Goal: Find contact information: Find contact information

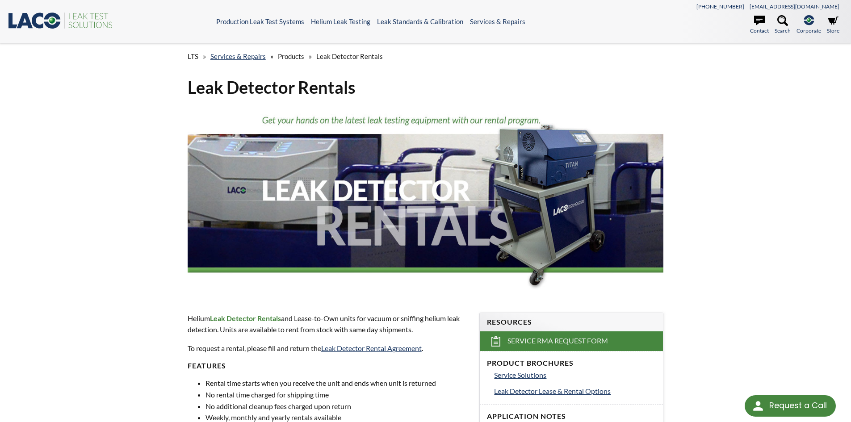
select select "Language Translate Widget"
click at [758, 22] on icon at bounding box center [759, 21] width 11 height 10
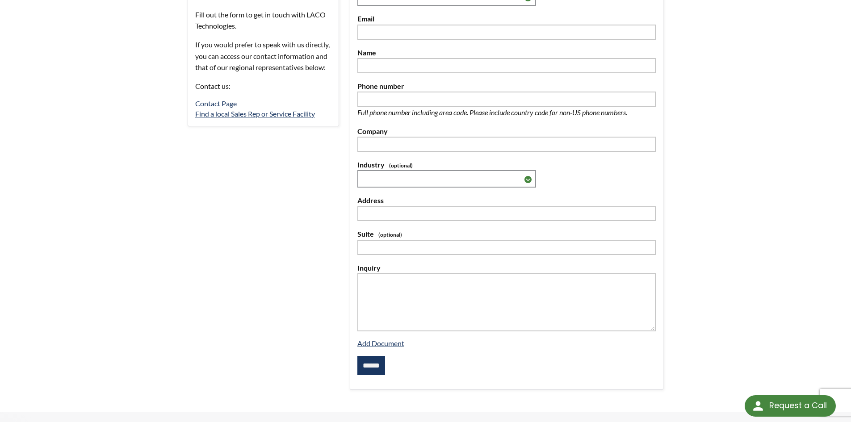
scroll to position [223, 0]
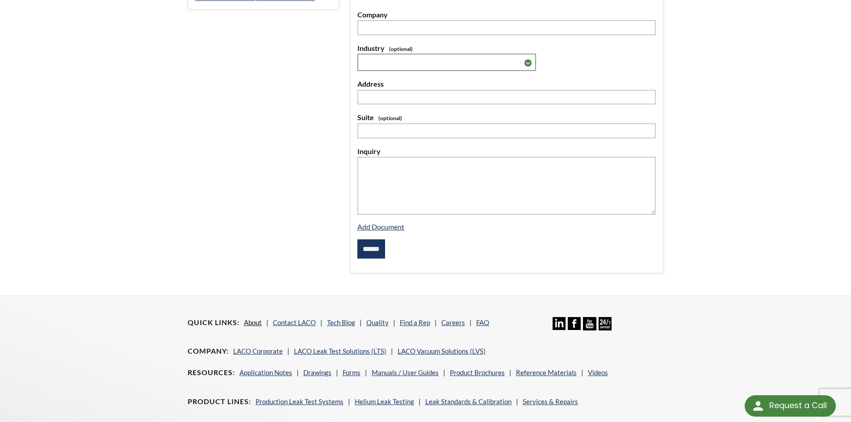
click at [257, 325] on link "About" at bounding box center [253, 322] width 18 height 8
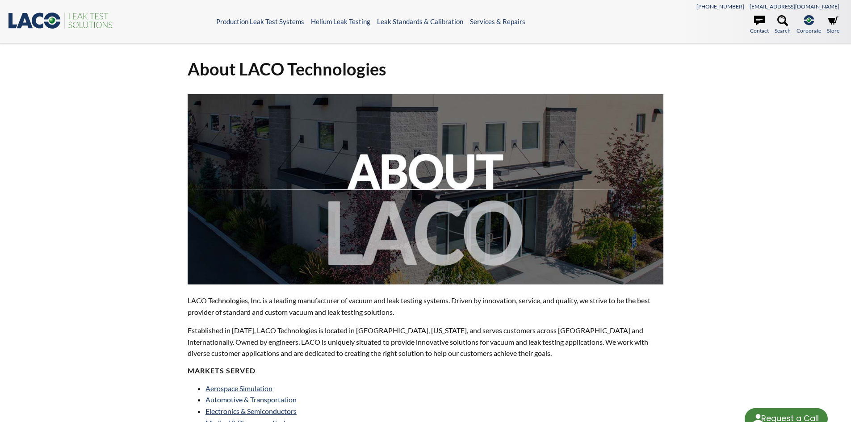
select select "Language Translate Widget"
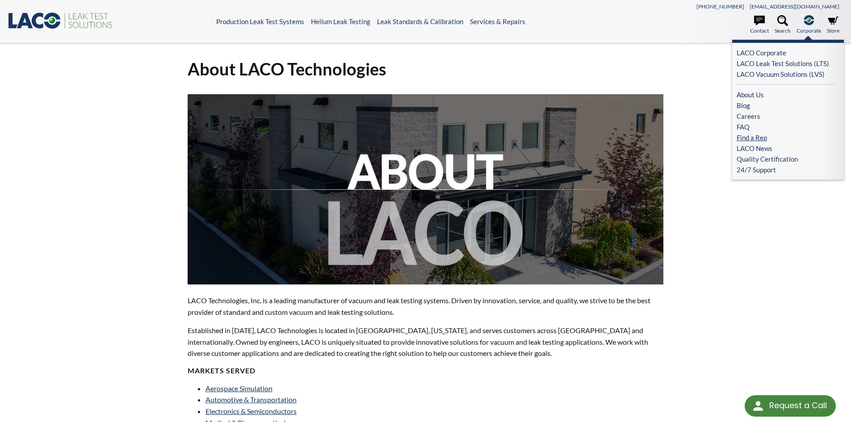
click at [761, 137] on link "Find a Rep" at bounding box center [786, 137] width 98 height 11
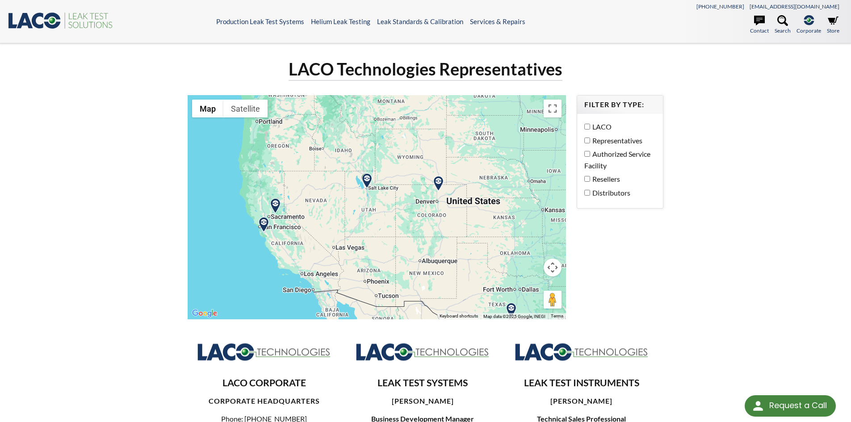
drag, startPoint x: 256, startPoint y: 172, endPoint x: 460, endPoint y: 174, distance: 204.1
click at [460, 174] on div at bounding box center [377, 207] width 379 height 224
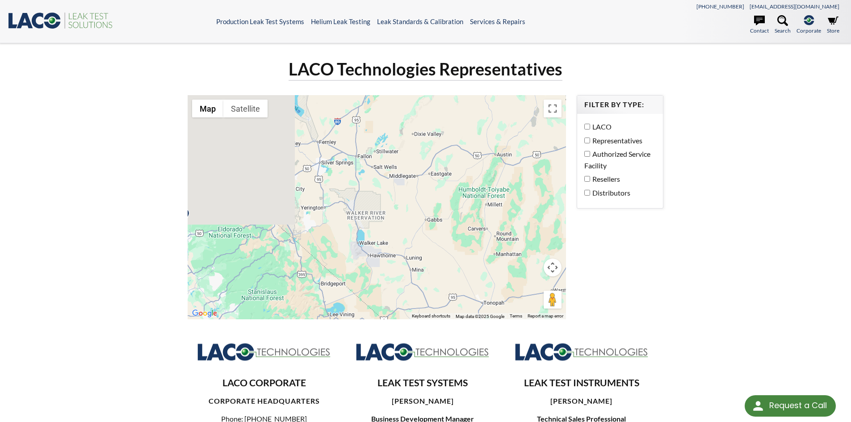
drag, startPoint x: 267, startPoint y: 221, endPoint x: 499, endPoint y: 191, distance: 234.2
click at [528, 184] on div at bounding box center [377, 207] width 379 height 224
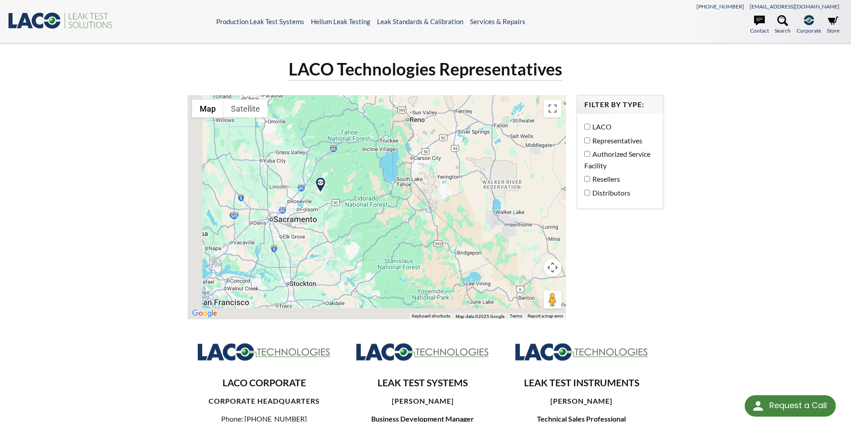
drag, startPoint x: 373, startPoint y: 232, endPoint x: 497, endPoint y: 220, distance: 123.9
click at [498, 218] on div at bounding box center [377, 207] width 379 height 224
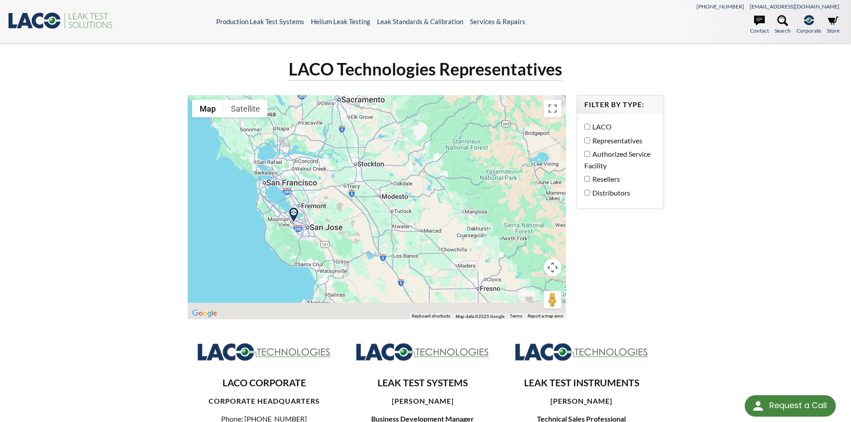
drag, startPoint x: 391, startPoint y: 246, endPoint x: 402, endPoint y: 124, distance: 122.9
click at [401, 123] on div at bounding box center [377, 207] width 379 height 224
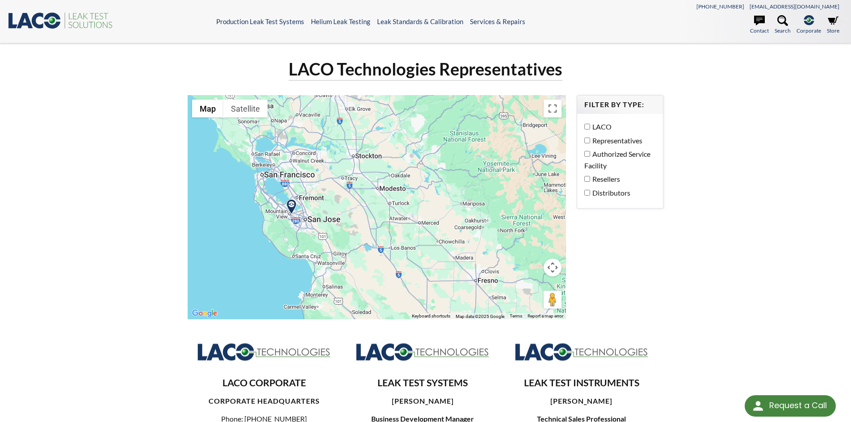
click at [290, 203] on img at bounding box center [292, 207] width 16 height 16
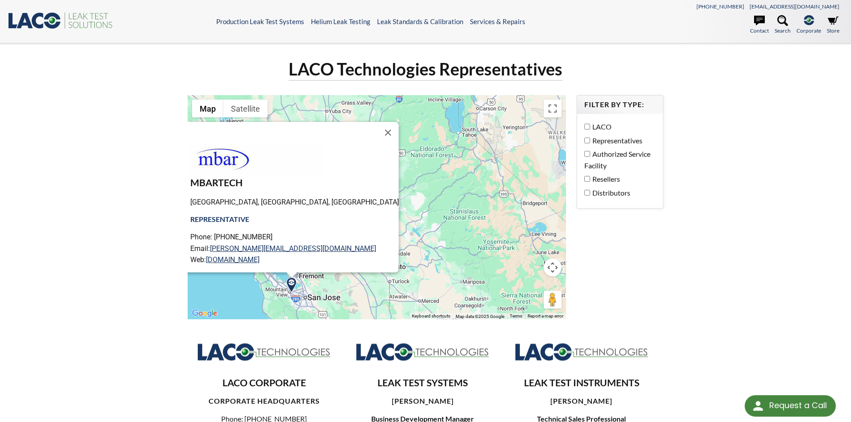
click at [695, 288] on div "LACO Technologies Representatives ← Move left → Move right ↑ Move up ↓ Move dow…" at bounding box center [426, 349] width 572 height 583
click at [377, 134] on button "Close" at bounding box center [387, 132] width 21 height 21
